Goal: Feedback & Contribution: Submit feedback/report problem

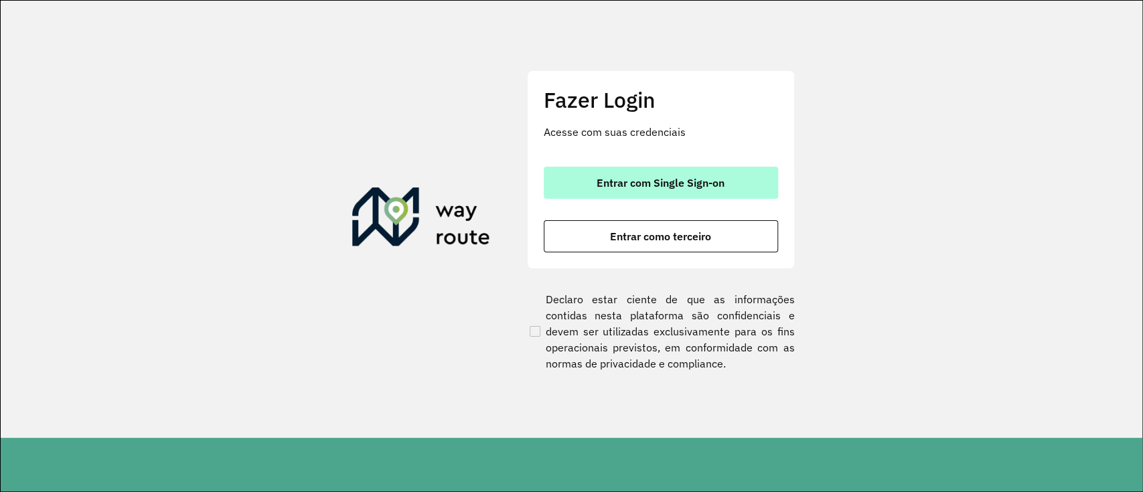
click at [692, 180] on span "Entrar com Single Sign-on" at bounding box center [660, 182] width 128 height 11
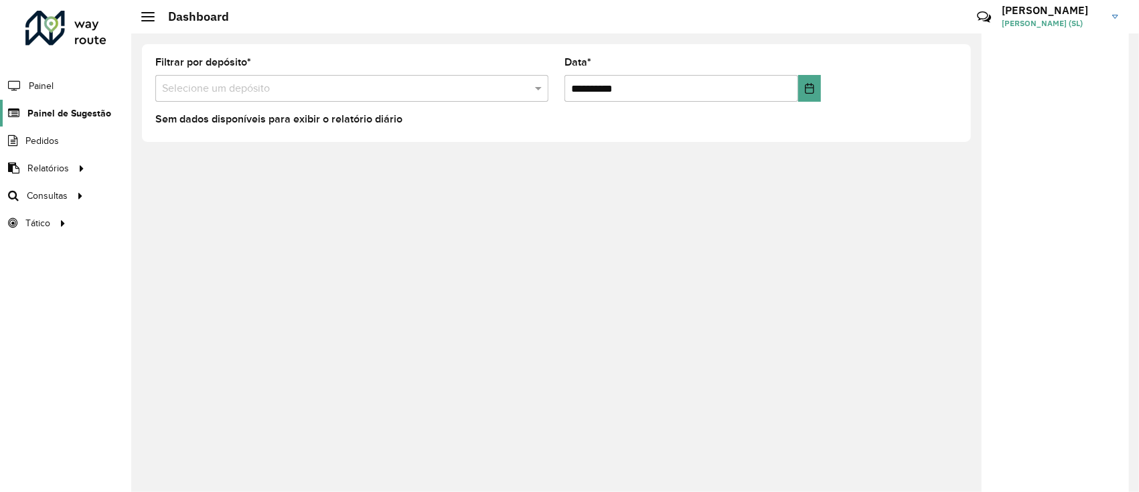
click at [70, 114] on span "Painel de Sugestão" at bounding box center [69, 113] width 84 height 14
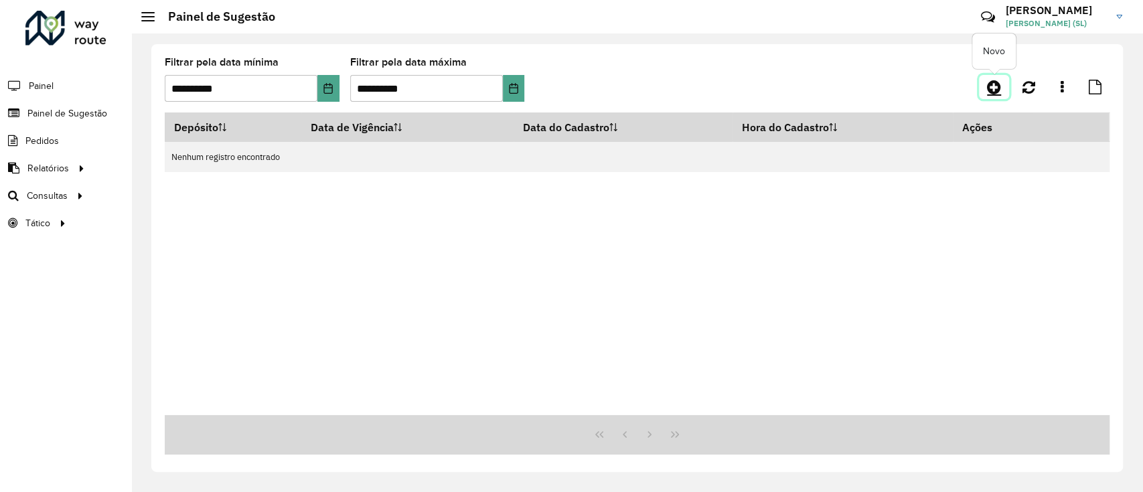
click at [997, 89] on icon at bounding box center [994, 87] width 14 height 16
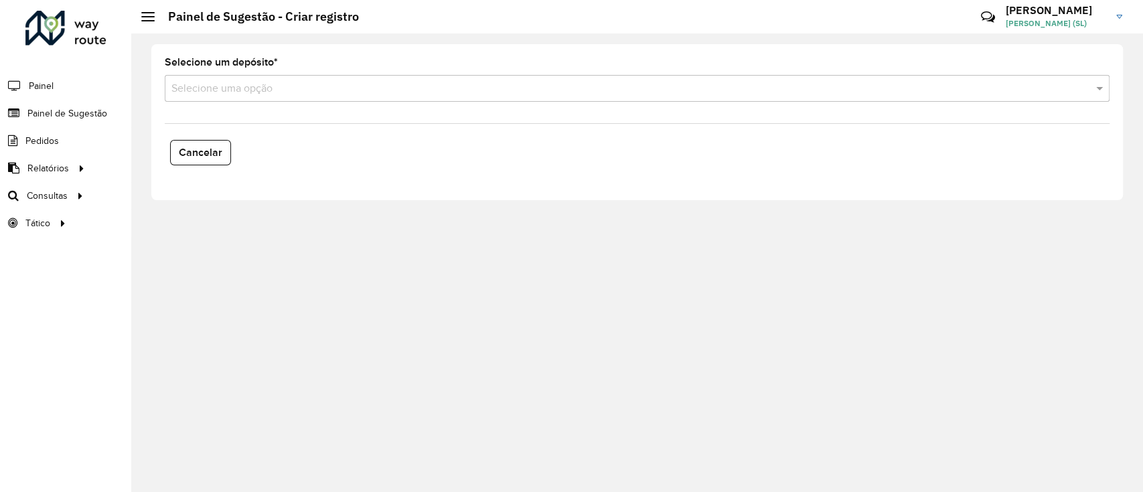
click at [356, 94] on input "text" at bounding box center [623, 89] width 904 height 16
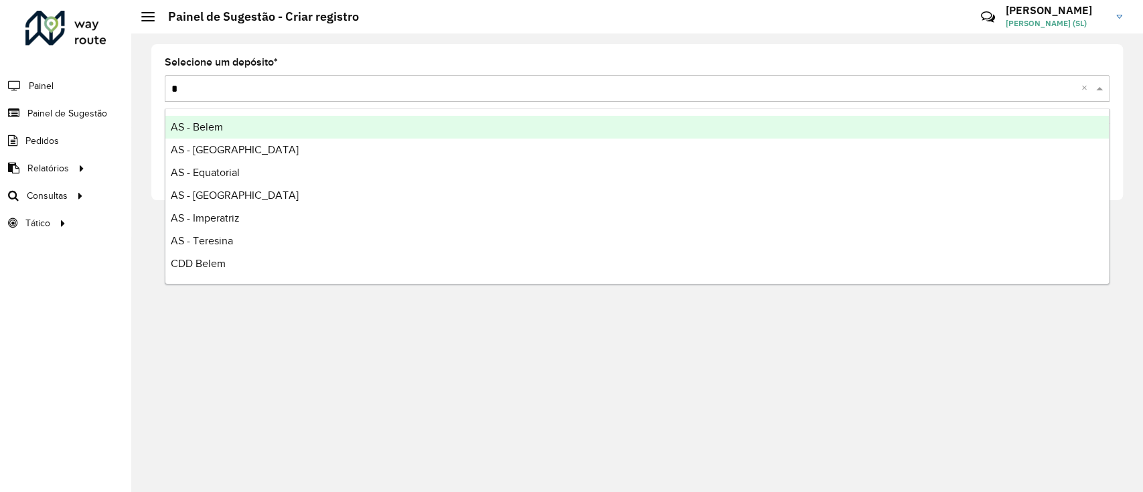
type input "**"
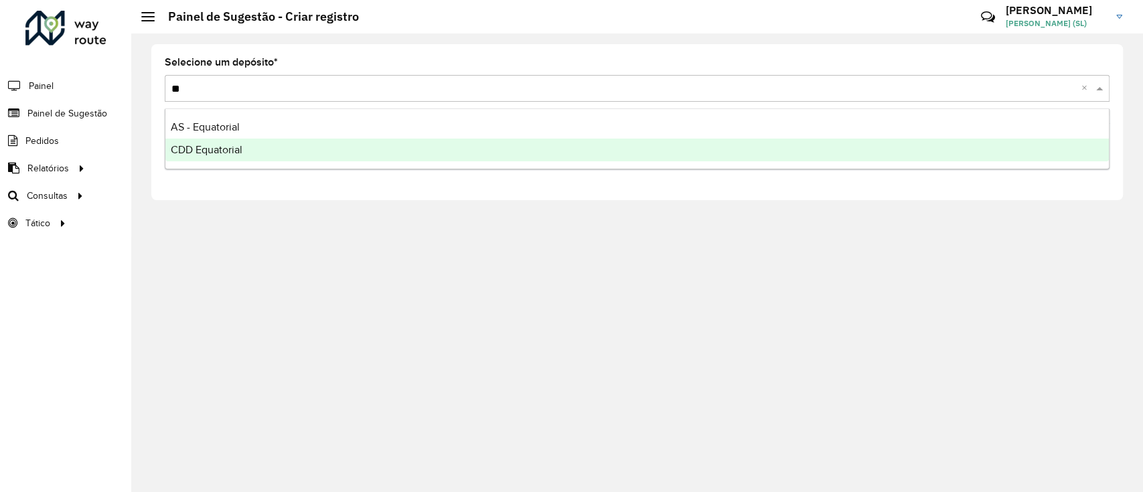
click at [293, 144] on div "CDD Equatorial" at bounding box center [636, 150] width 943 height 23
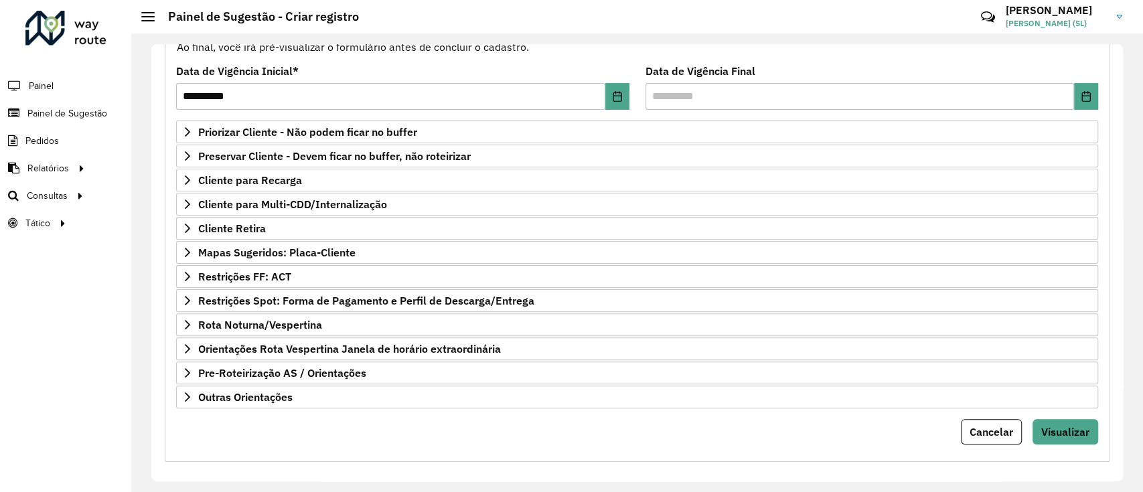
scroll to position [172, 0]
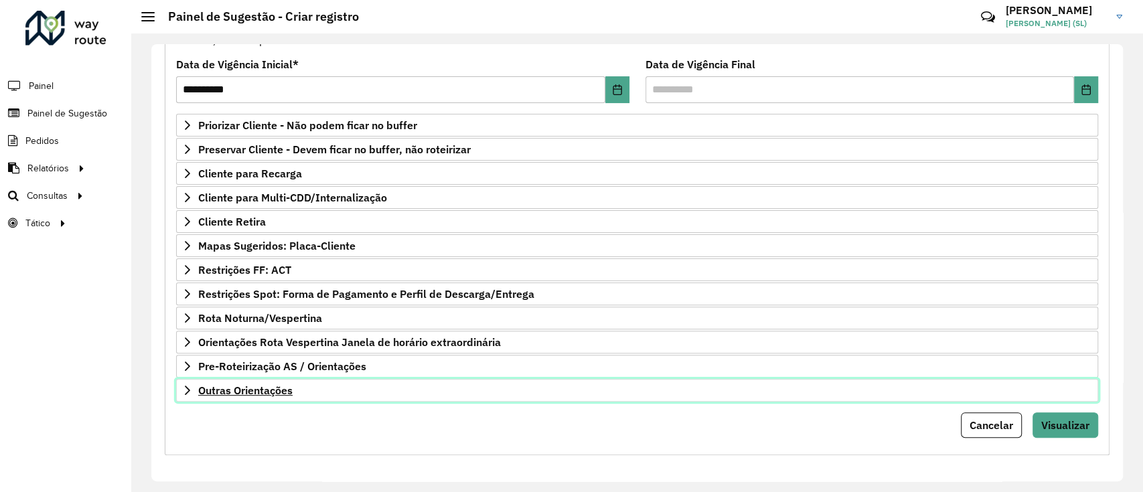
click at [278, 385] on span "Outras Orientações" at bounding box center [245, 390] width 94 height 11
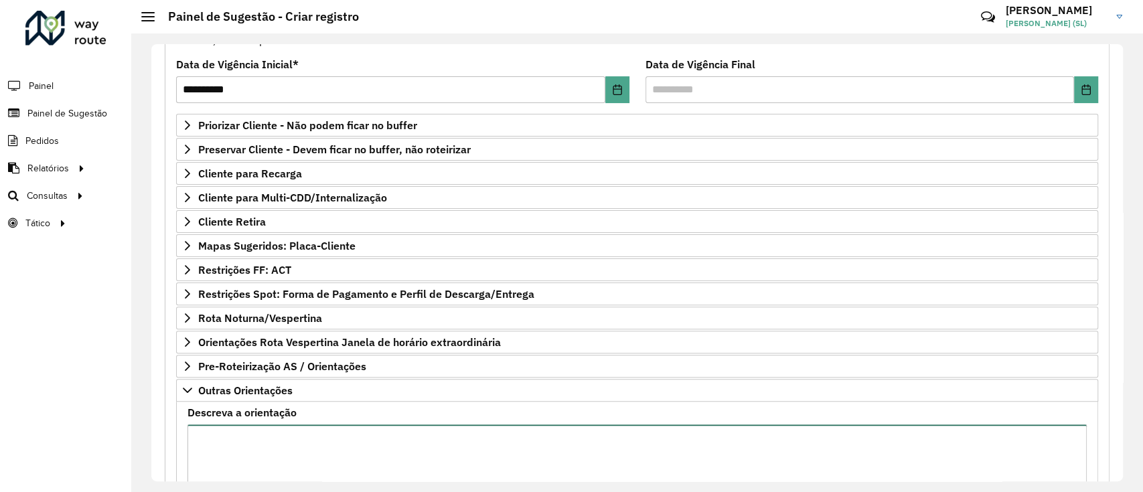
click at [256, 432] on textarea "Descreva a orientação" at bounding box center [636, 480] width 899 height 113
type textarea "*"
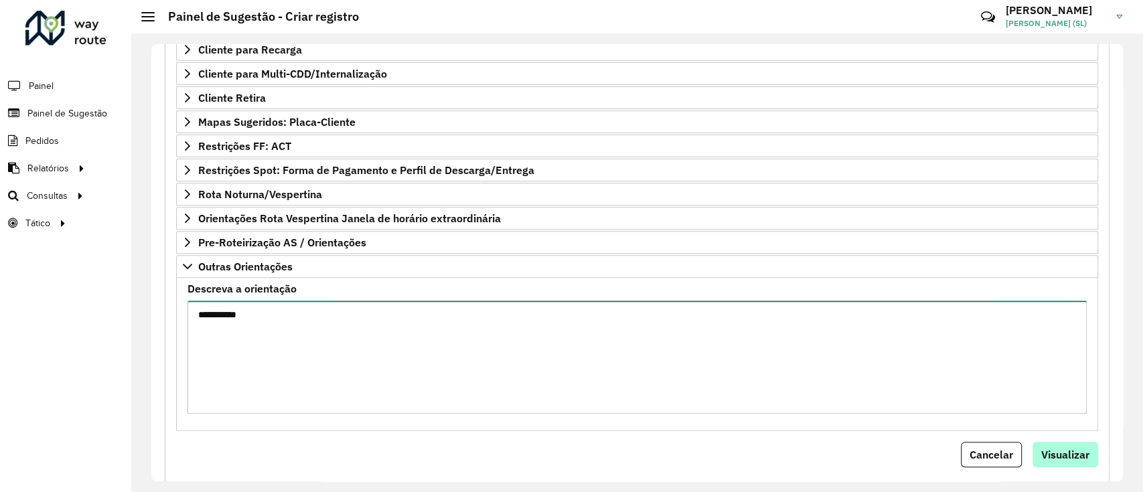
scroll to position [326, 0]
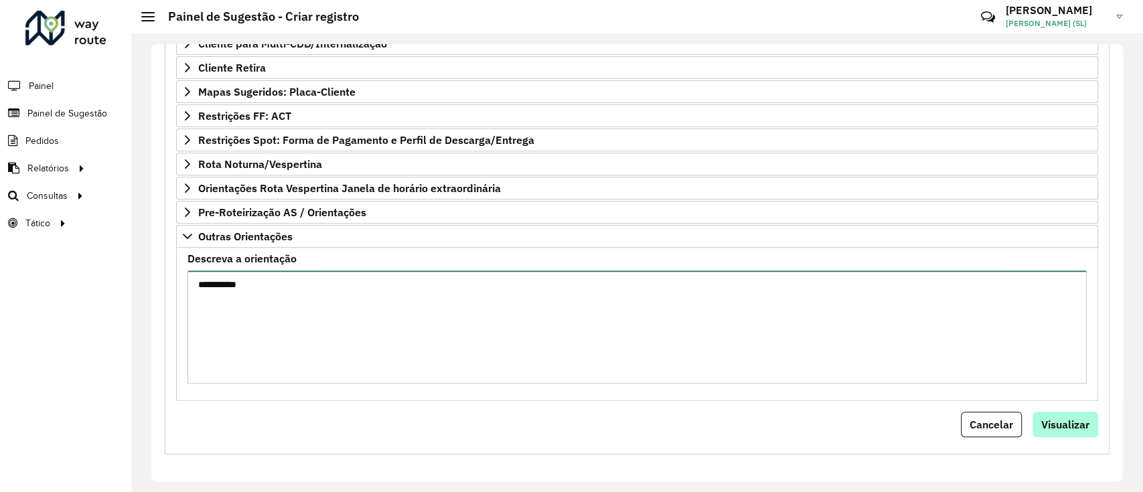
type textarea "**********"
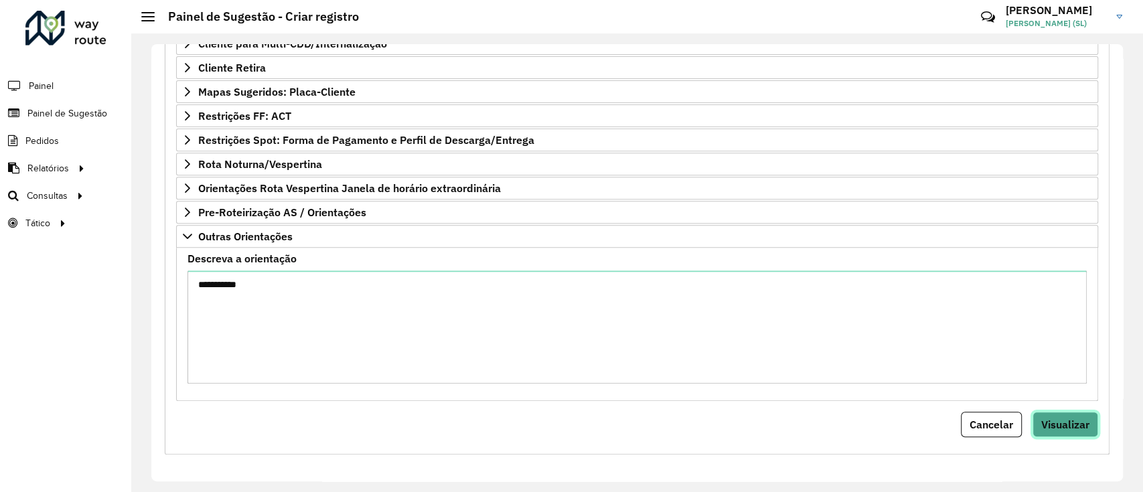
click at [1052, 418] on span "Visualizar" at bounding box center [1065, 424] width 48 height 13
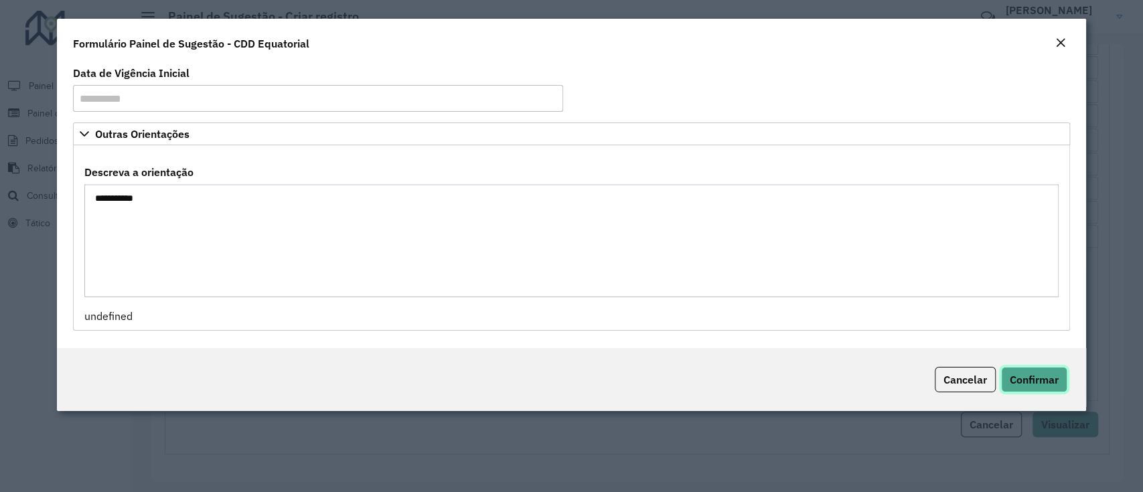
click at [1037, 383] on span "Confirmar" at bounding box center [1034, 379] width 49 height 13
